Goal: Task Accomplishment & Management: Complete application form

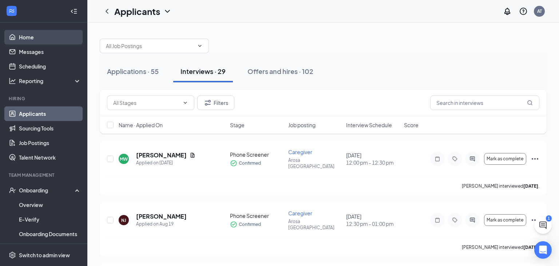
click at [33, 39] on link "Home" at bounding box center [50, 37] width 62 height 15
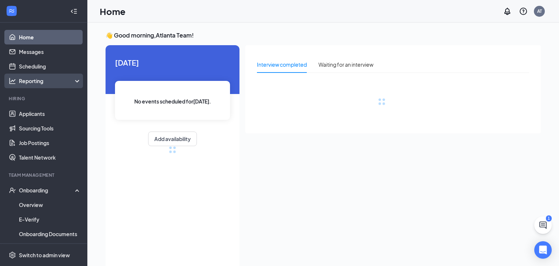
drag, startPoint x: 46, startPoint y: 81, endPoint x: 48, endPoint y: 75, distance: 6.4
click at [47, 81] on div "Reporting" at bounding box center [50, 80] width 63 height 7
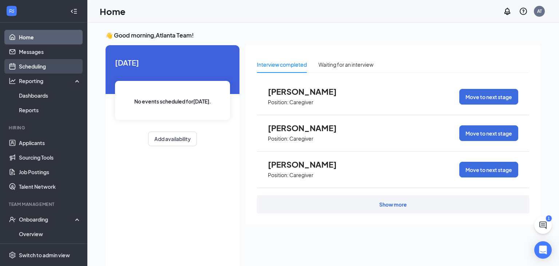
click at [48, 70] on link "Scheduling" at bounding box center [50, 66] width 62 height 15
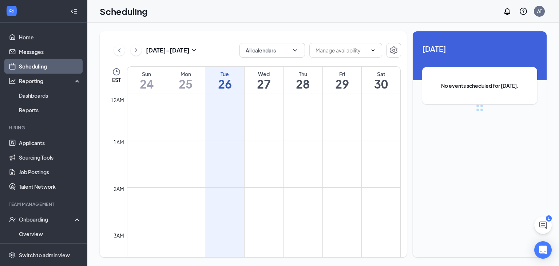
scroll to position [358, 0]
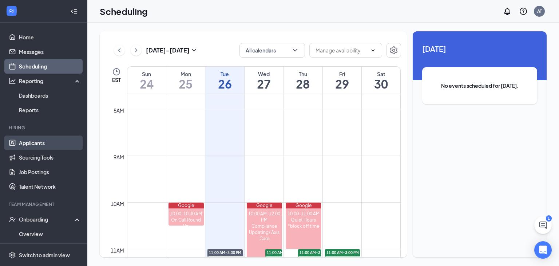
click at [60, 143] on link "Applicants" at bounding box center [50, 142] width 62 height 15
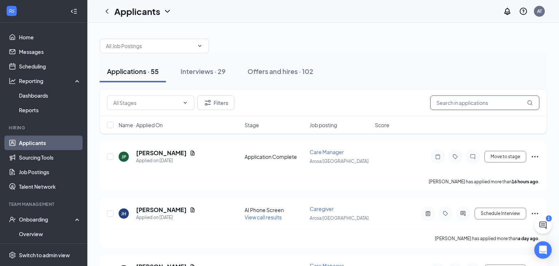
click at [443, 106] on input "text" at bounding box center [484, 102] width 109 height 15
type input "wana"
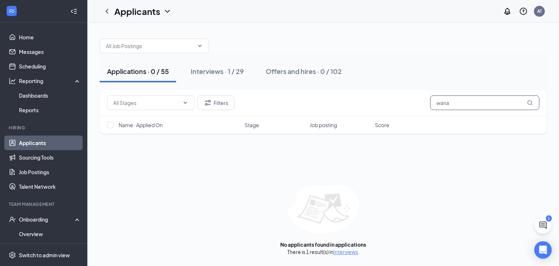
drag, startPoint x: 375, startPoint y: 73, endPoint x: 268, endPoint y: 15, distance: 122.3
click at [268, 16] on div "Applicants AT 1 Applications · 0 / 55 Interviews · 1 / 29 Offers and hires · 0 …" at bounding box center [323, 133] width 472 height 266
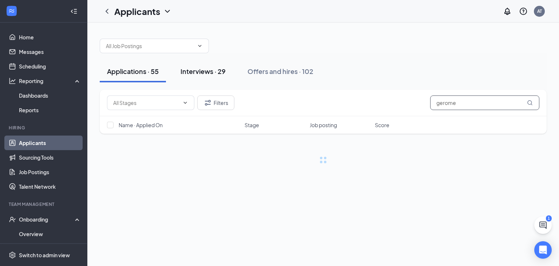
type input "gerome"
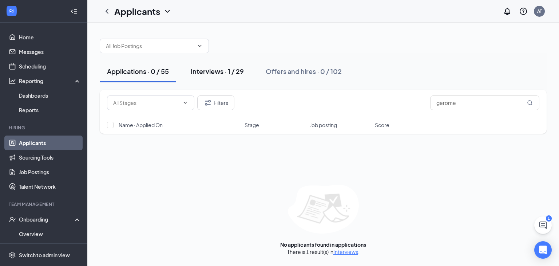
click at [210, 72] on div "Interviews · 1 / 29" at bounding box center [217, 71] width 53 height 9
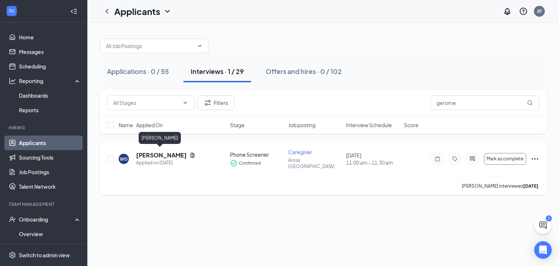
click at [166, 151] on h5 "[PERSON_NAME]" at bounding box center [161, 155] width 51 height 8
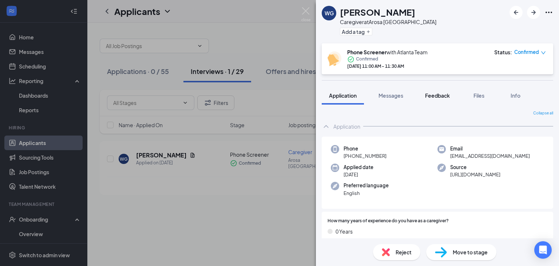
click at [431, 101] on button "Feedback" at bounding box center [437, 95] width 39 height 18
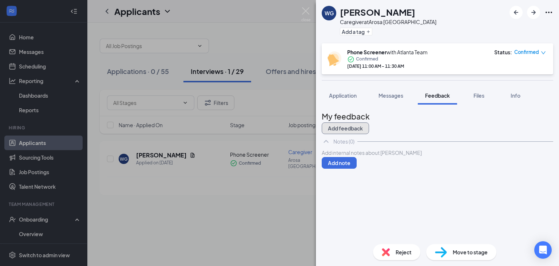
click at [369, 122] on button "Add feedback" at bounding box center [345, 128] width 47 height 12
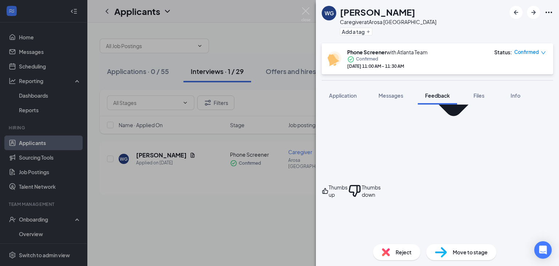
scroll to position [210, 0]
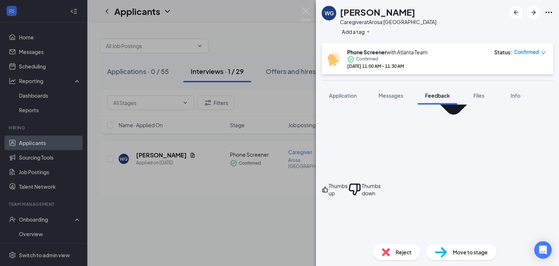
type textarea "yes"
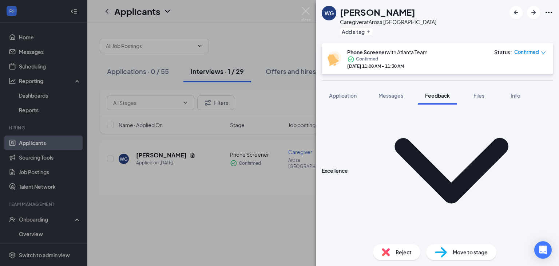
scroll to position [341, 0]
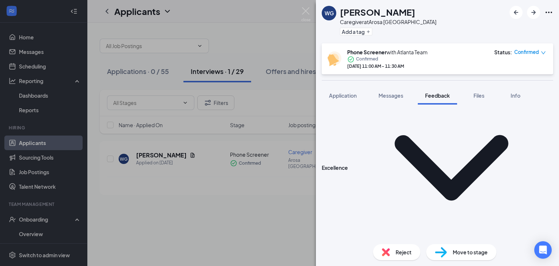
type textarea "flexible"
type textarea "w"
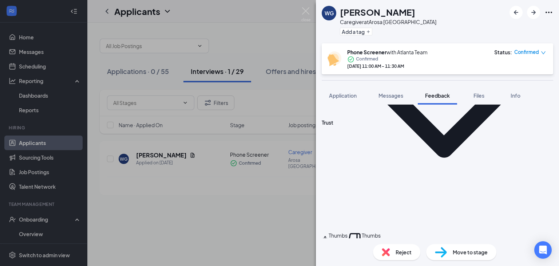
scroll to position [857, 0]
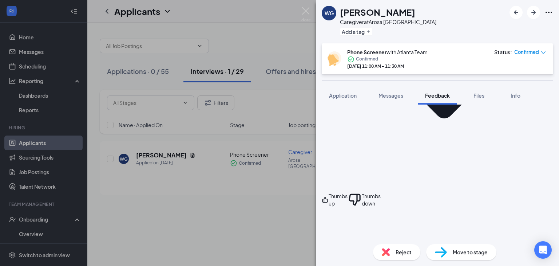
drag, startPoint x: 374, startPoint y: 133, endPoint x: 377, endPoint y: 129, distance: 5.0
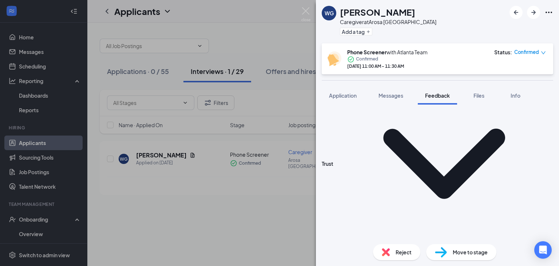
scroll to position [752, 0]
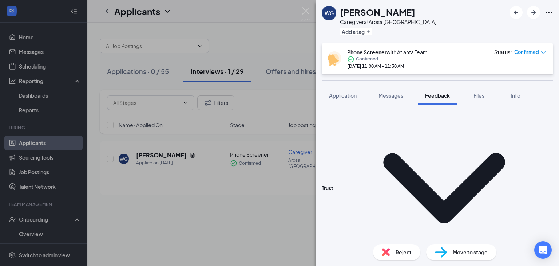
type textarea "senior living (senior living)"
drag, startPoint x: 375, startPoint y: 180, endPoint x: 382, endPoint y: 182, distance: 7.5
drag, startPoint x: 393, startPoint y: 186, endPoint x: 389, endPoint y: 182, distance: 5.7
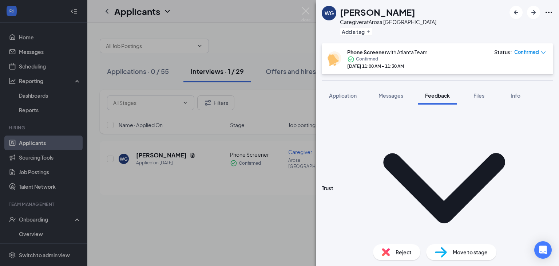
type textarea "tb"
type textarea "TB/pdd- yes CPR cert- yes"
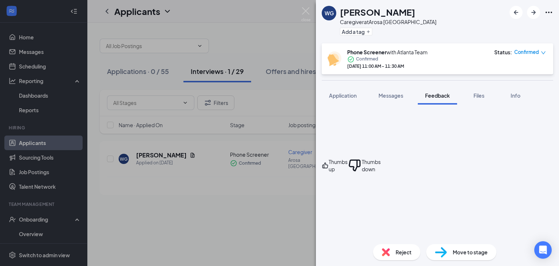
scroll to position [280, 0]
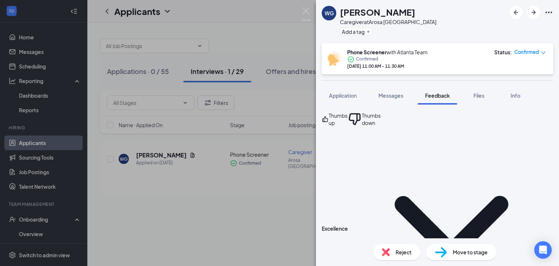
type textarea "h"
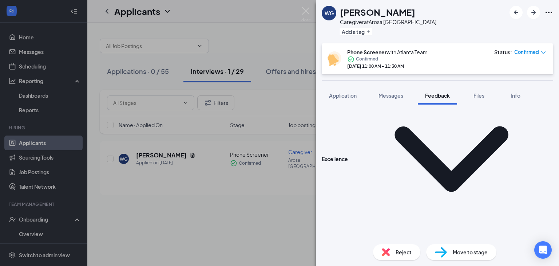
scroll to position [359, 0]
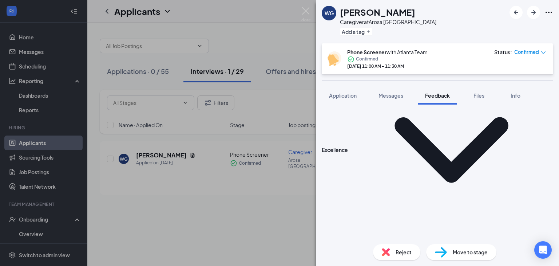
type textarea "wheel chair services/ [PERSON_NAME] lift assisted with that for residents"
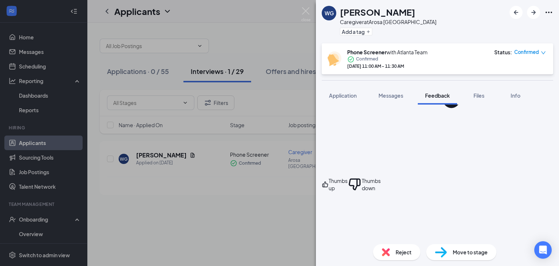
scroll to position [437, 0]
type textarea "yes"
drag, startPoint x: 342, startPoint y: 151, endPoint x: 346, endPoint y: 157, distance: 6.8
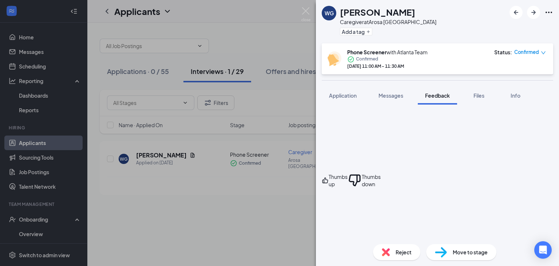
type textarea "wants to study nursing/ loves giving to others wants to start as a CNA and move…"
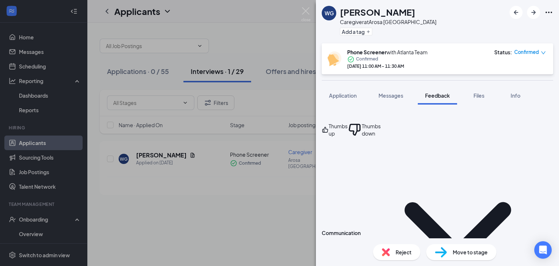
scroll to position [490, 0]
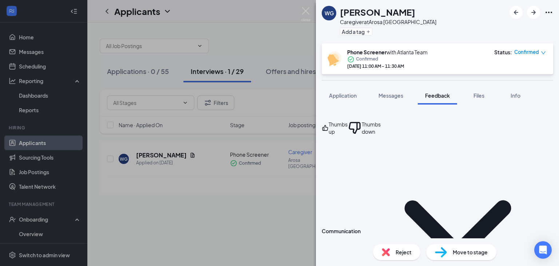
type textarea "o"
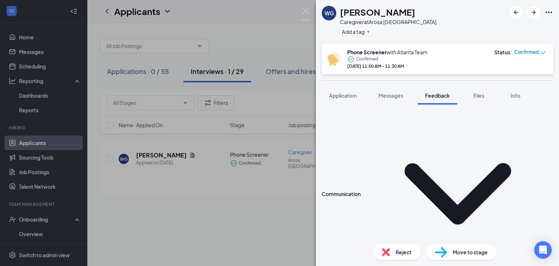
scroll to position [542, 0]
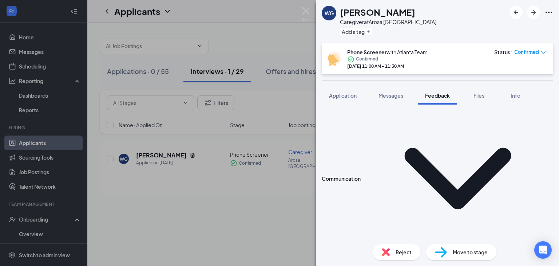
type textarea "looking for a better opportunity in pay"
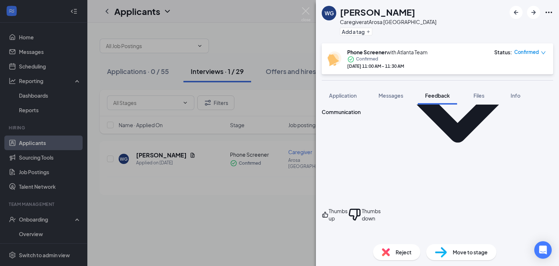
scroll to position [647, 0]
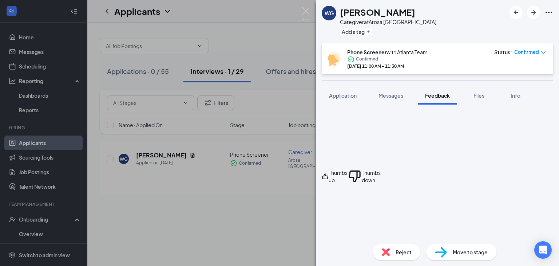
type textarea "figuring out the clients level of care and going from there. not provoking them…"
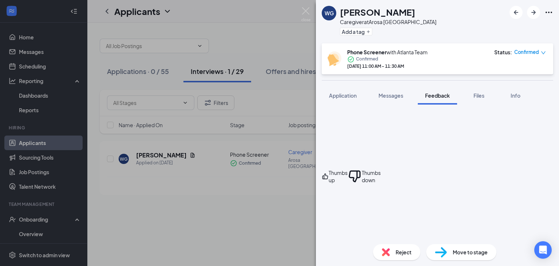
type textarea "getting to know the client and figure out their routine making sure she extends…"
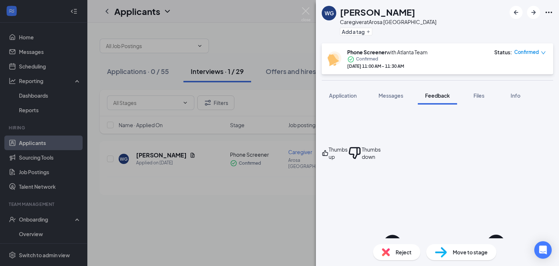
scroll to position [699, 0]
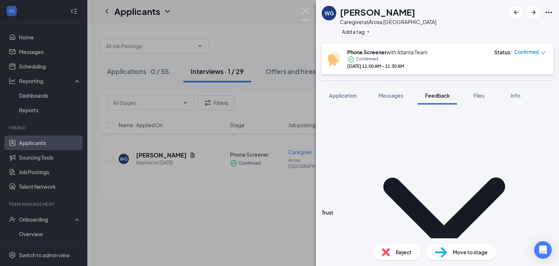
scroll to position [778, 0]
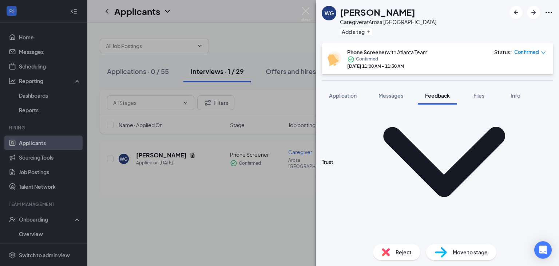
type textarea "cna- 1 year"
type textarea "compassion kindness and a heart to give and serve"
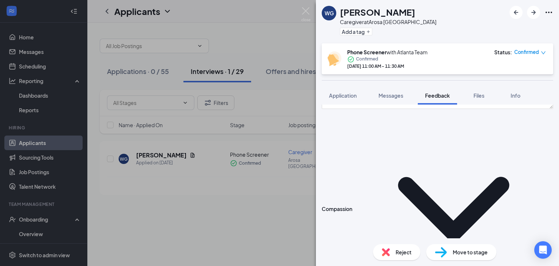
scroll to position [15, 0]
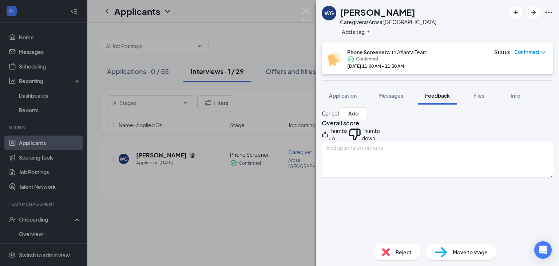
type textarea "making sure all objects are out of the way that may be harmful to client"
click at [340, 139] on div "Thumbs up" at bounding box center [335, 134] width 26 height 15
click at [329, 142] on icon "ThumbsUp" at bounding box center [325, 134] width 7 height 15
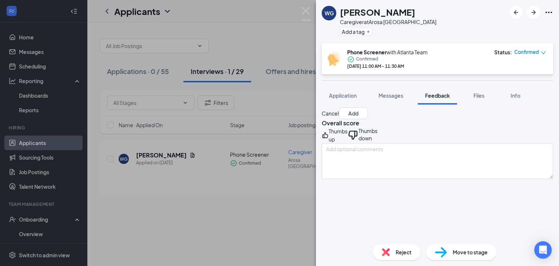
scroll to position [120, 0]
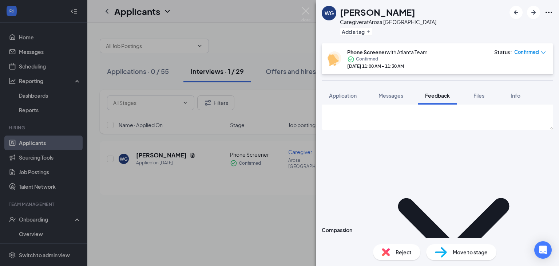
scroll to position [0, 0]
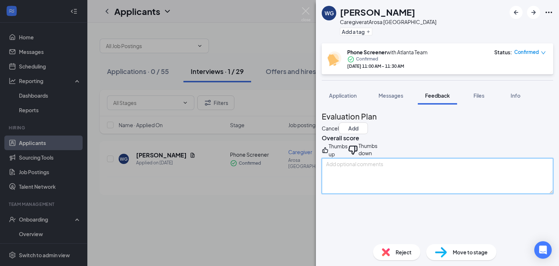
click at [352, 168] on textarea at bounding box center [438, 176] width 232 height 36
type textarea "wana"
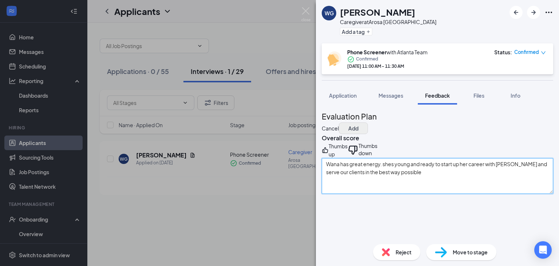
type textarea "Wana has great energy. shes young and ready to start up her career with [PERSON…"
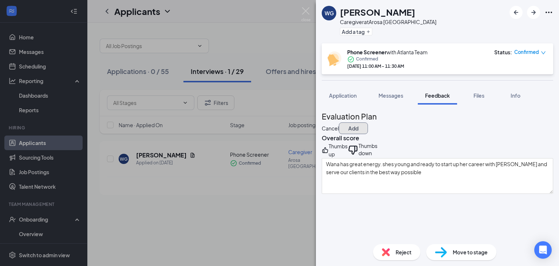
click at [368, 123] on button "Add" at bounding box center [353, 128] width 29 height 12
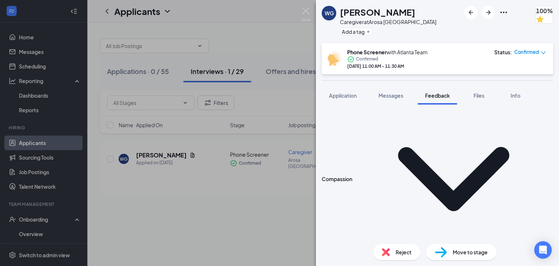
scroll to position [34, 0]
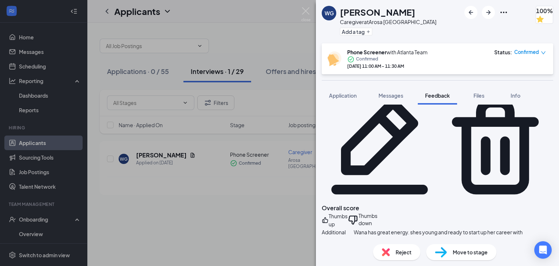
click at [482, 252] on span "Move to stage" at bounding box center [470, 252] width 35 height 8
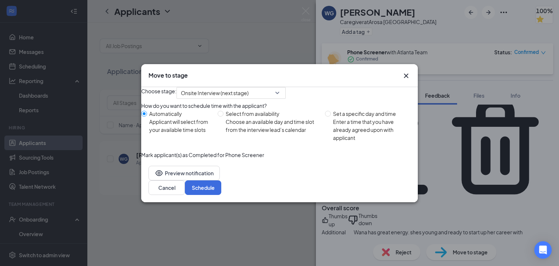
click at [242, 102] on div "Choose stage: Onsite Interview (next stage) How do you want to schedule time wi…" at bounding box center [279, 122] width 277 height 71
click at [244, 94] on input "search" at bounding box center [228, 92] width 95 height 11
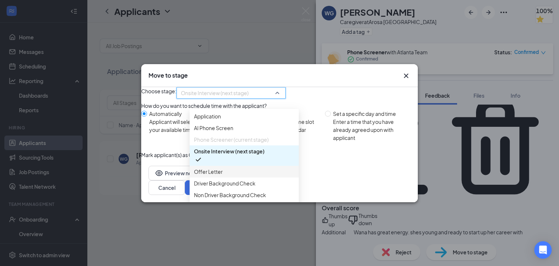
click at [227, 175] on span "Offer Letter" at bounding box center [244, 171] width 100 height 8
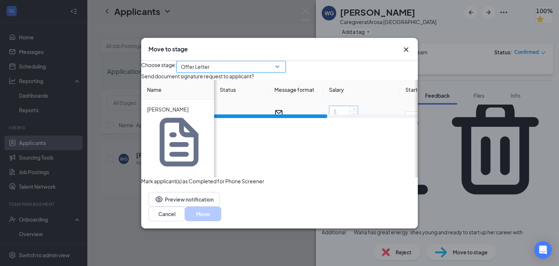
drag, startPoint x: 348, startPoint y: 154, endPoint x: 346, endPoint y: 149, distance: 5.0
click at [347, 135] on td "hour" at bounding box center [361, 117] width 76 height 35
click at [347, 117] on input at bounding box center [343, 111] width 28 height 11
type input "17"
click at [221, 206] on button "Move" at bounding box center [203, 213] width 36 height 15
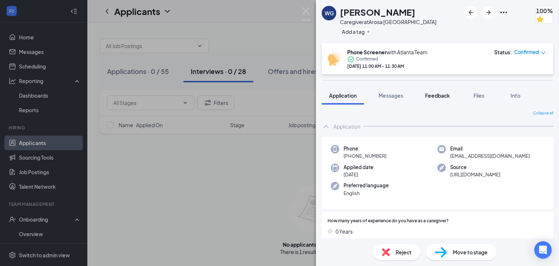
click at [434, 98] on span "Feedback" at bounding box center [437, 95] width 25 height 7
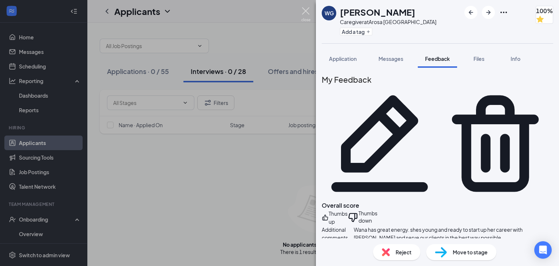
click at [307, 18] on img at bounding box center [305, 14] width 9 height 14
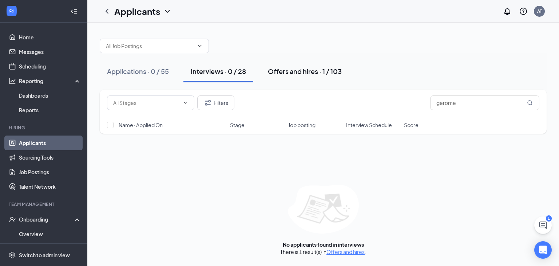
click at [288, 76] on button "Offers and hires · 1 / 103" at bounding box center [305, 71] width 88 height 22
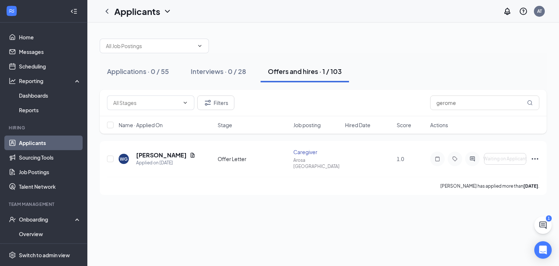
click at [48, 28] on ul "Home Messages Scheduling Reporting Dashboards Reports Hiring Applicants Sourcin…" at bounding box center [43, 193] width 87 height 341
click at [48, 39] on link "Home" at bounding box center [50, 37] width 62 height 15
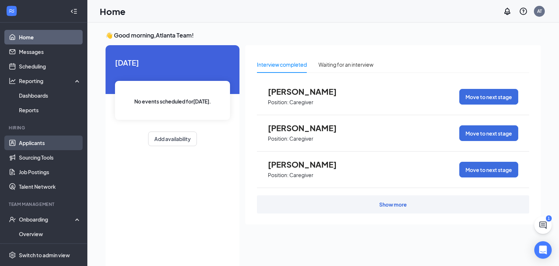
click at [40, 144] on link "Applicants" at bounding box center [50, 142] width 62 height 15
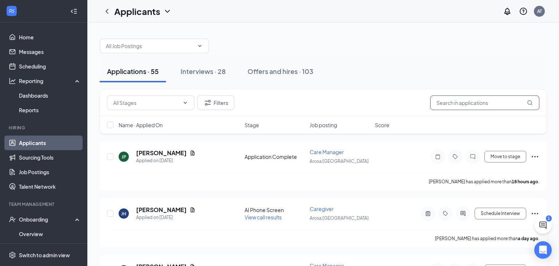
click at [453, 107] on input "text" at bounding box center [484, 102] width 109 height 15
click at [272, 73] on div "Offers and hires · 103" at bounding box center [281, 71] width 66 height 9
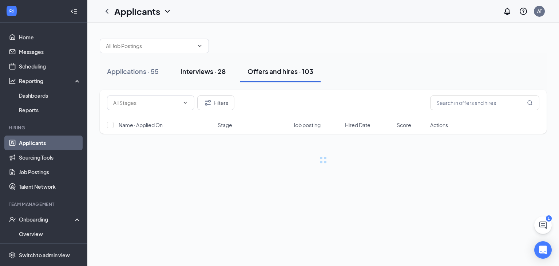
click at [196, 63] on button "Interviews · 28" at bounding box center [203, 71] width 60 height 22
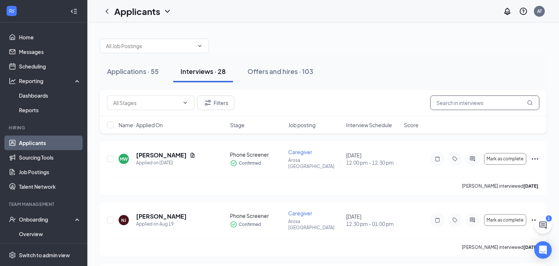
click at [508, 108] on input "text" at bounding box center [484, 102] width 109 height 15
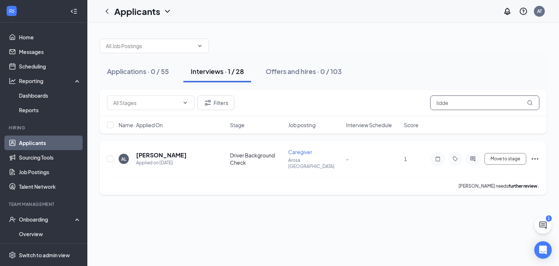
type input "lidde"
click at [171, 148] on div "[PERSON_NAME] Applied on [DATE] Driver Background Check Caregiver Arosa [GEOGRA…" at bounding box center [323, 168] width 447 height 54
click at [171, 152] on h5 "[PERSON_NAME]" at bounding box center [161, 155] width 51 height 8
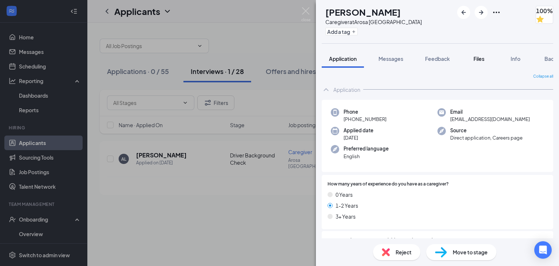
click at [485, 64] on button "Files" at bounding box center [478, 59] width 29 height 18
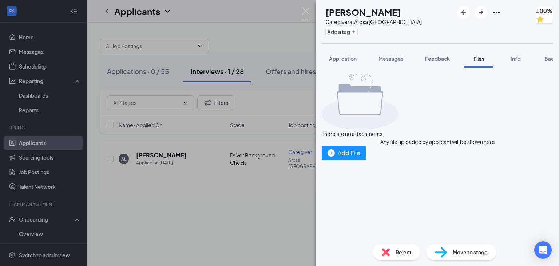
click at [381, 160] on div "There are no attachments Any file uploaded by applicant will be shown here Add …" at bounding box center [438, 117] width 232 height 87
click at [335, 157] on img "button" at bounding box center [331, 152] width 7 height 7
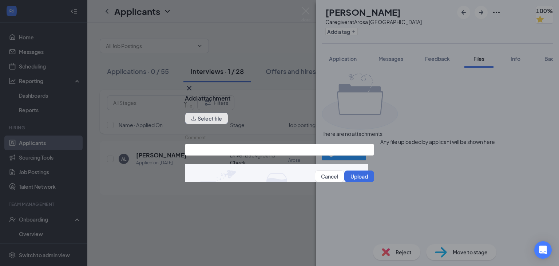
click at [218, 123] on button "Select file" at bounding box center [206, 118] width 43 height 12
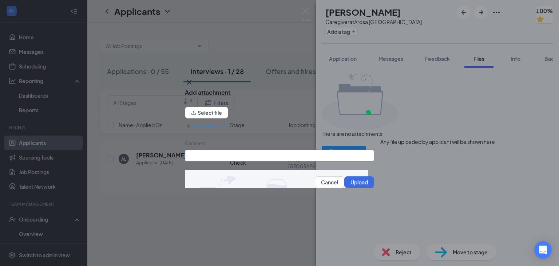
click at [217, 158] on input "Comment" at bounding box center [279, 156] width 189 height 12
type input "Car Insurance"
click at [362, 185] on button "Upload" at bounding box center [359, 182] width 30 height 12
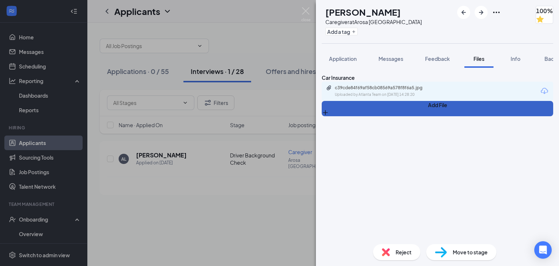
click at [341, 116] on button "Add File" at bounding box center [438, 108] width 232 height 15
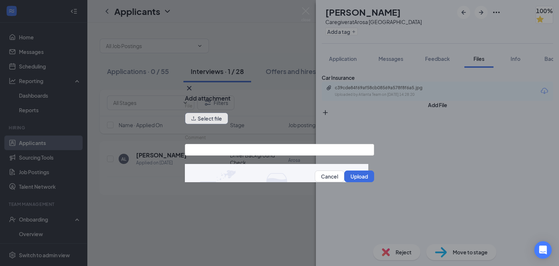
click at [215, 124] on button "Select file" at bounding box center [206, 118] width 43 height 12
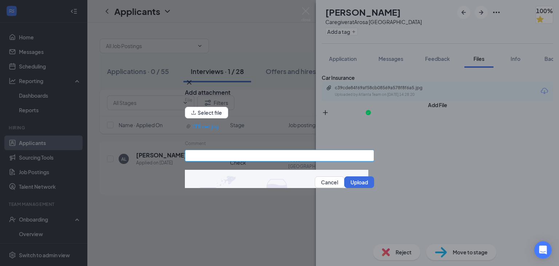
click at [232, 158] on input "Comment" at bounding box center [279, 156] width 189 height 12
drag, startPoint x: 285, startPoint y: 158, endPoint x: 228, endPoint y: 150, distance: 57.7
click at [228, 150] on div "Comment CPR Certification- [PERSON_NAME]" at bounding box center [279, 151] width 189 height 22
type input "CPR Certification"
click at [353, 183] on button "Upload" at bounding box center [359, 182] width 30 height 12
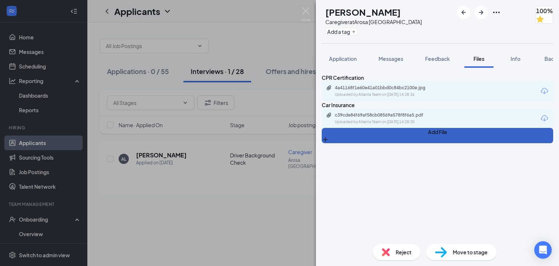
click at [336, 143] on button "Add File" at bounding box center [438, 135] width 232 height 15
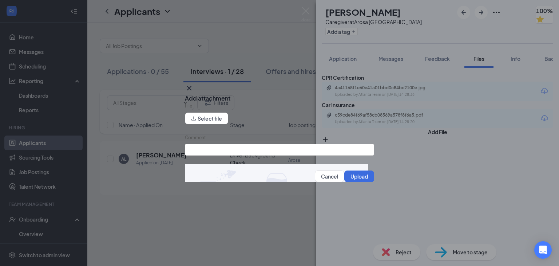
click at [221, 108] on div "File" at bounding box center [279, 107] width 189 height 10
click at [219, 120] on button "Select file" at bounding box center [206, 118] width 43 height 12
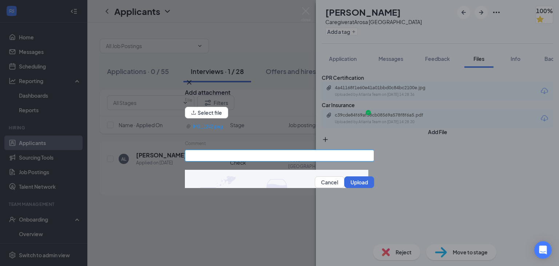
click at [229, 156] on input "Comment" at bounding box center [279, 156] width 189 height 12
type input "Drivers License"
click at [363, 185] on button "Upload" at bounding box center [359, 182] width 30 height 12
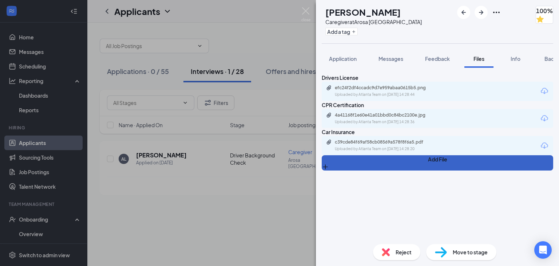
click at [353, 170] on button "Add File" at bounding box center [438, 162] width 232 height 15
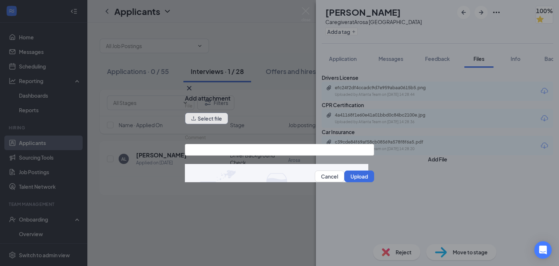
click at [215, 123] on button "Select file" at bounding box center [206, 118] width 43 height 12
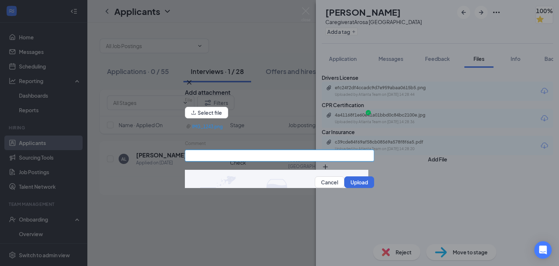
click at [254, 160] on input "Comment" at bounding box center [279, 156] width 189 height 12
type input "SSN Card"
click at [352, 182] on button "Upload" at bounding box center [359, 182] width 30 height 12
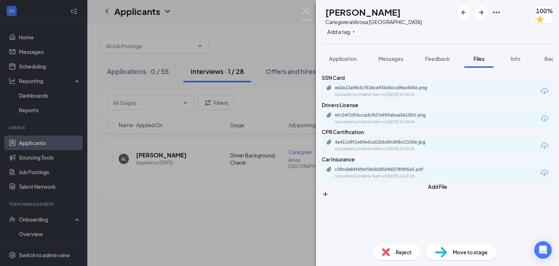
scroll to position [51, 0]
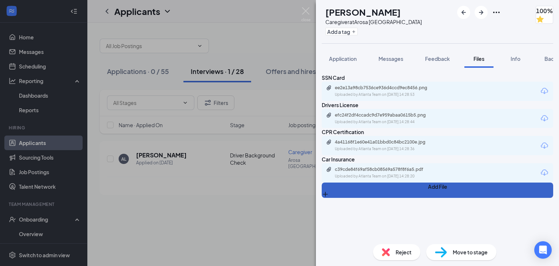
click at [343, 198] on button "Add File" at bounding box center [438, 189] width 232 height 15
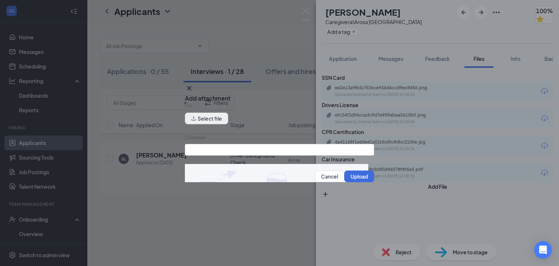
drag, startPoint x: 204, startPoint y: 111, endPoint x: 207, endPoint y: 117, distance: 6.5
click at [205, 112] on div "File" at bounding box center [279, 107] width 189 height 10
click at [209, 119] on button "Select file" at bounding box center [206, 118] width 43 height 12
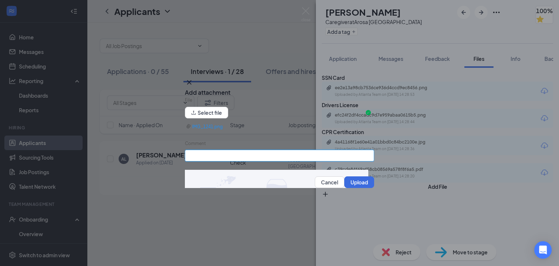
click at [263, 161] on input "Comment" at bounding box center [279, 156] width 189 height 12
type input "tb/PPD test or [MEDICAL_DATA]"
click at [347, 192] on img at bounding box center [273, 182] width 189 height 24
click at [349, 187] on button "Upload" at bounding box center [359, 182] width 30 height 12
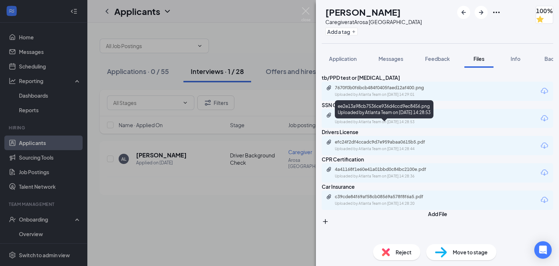
scroll to position [0, 0]
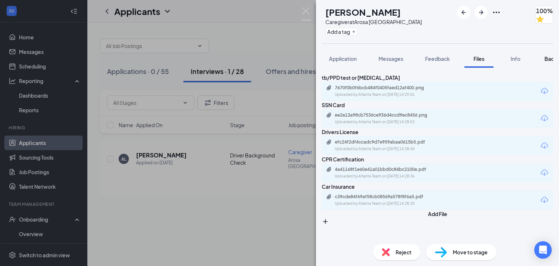
click at [548, 57] on span "Background" at bounding box center [560, 58] width 30 height 7
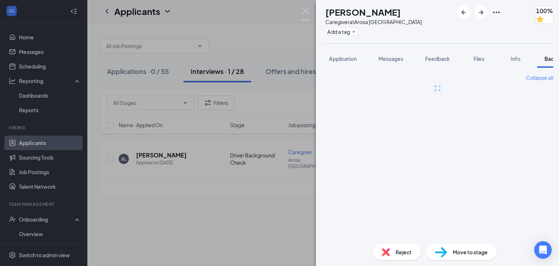
scroll to position [0, 29]
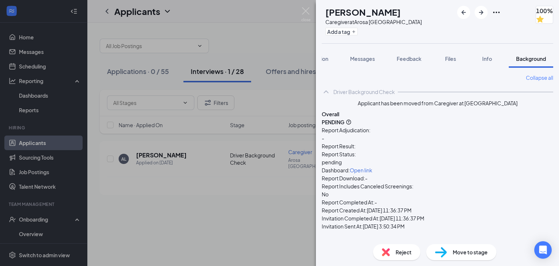
click at [301, 15] on div "AL [PERSON_NAME] Caregiver at [GEOGRAPHIC_DATA] Add a tag 100% Application Mess…" at bounding box center [279, 133] width 559 height 266
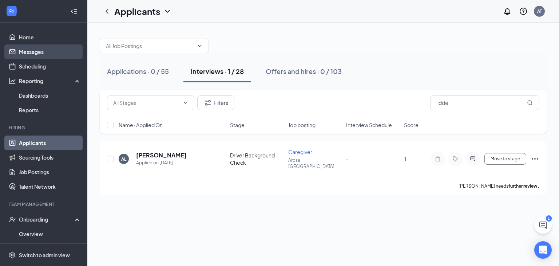
click at [31, 51] on link "Messages" at bounding box center [50, 51] width 62 height 15
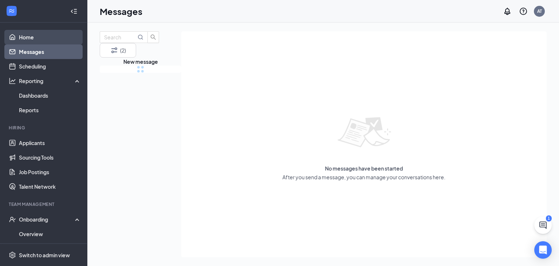
click at [26, 35] on link "Home" at bounding box center [50, 37] width 62 height 15
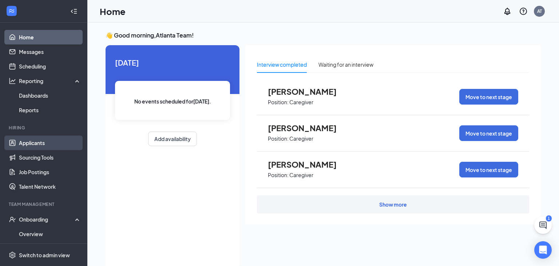
click at [64, 142] on link "Applicants" at bounding box center [50, 142] width 62 height 15
